Goal: Task Accomplishment & Management: Manage account settings

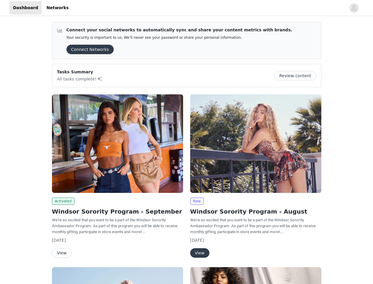
click at [187, 142] on div "New Windsor Sorority Program - August We're so excited that you want to be a pa…" at bounding box center [256, 177] width 138 height 173
click at [186, 8] on div at bounding box center [209, 7] width 274 height 13
click at [354, 8] on icon "avatar" at bounding box center [354, 7] width 6 height 9
click at [88, 49] on div "Connect your social networks to automatically sync and share your content metri…" at bounding box center [186, 238] width 373 height 443
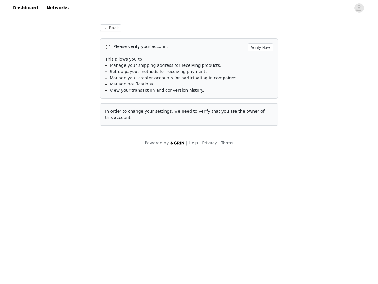
click at [298, 76] on div "Back Please verify your account. Verify Now This allows you to: Manage your shi…" at bounding box center [189, 85] width 378 height 136
click at [118, 143] on div "Powered by | Help | Privacy | Terms" at bounding box center [189, 146] width 378 height 13
click at [62, 201] on body "Dashboard Networks Back Please verify your account. Verify Now This allows you …" at bounding box center [189, 142] width 378 height 284
click at [61, 253] on body "Dashboard Networks Back Please verify your account. Verify Now This allows you …" at bounding box center [189, 142] width 378 height 284
click at [256, 143] on div "Powered by | Help | Privacy | Terms" at bounding box center [189, 146] width 378 height 13
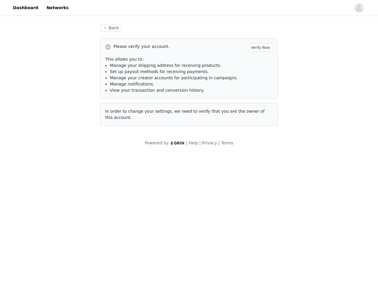
click at [197, 201] on body "Dashboard Networks Back Please verify your account. Verify Now This allows you …" at bounding box center [189, 142] width 378 height 284
